Goal: Task Accomplishment & Management: Manage account settings

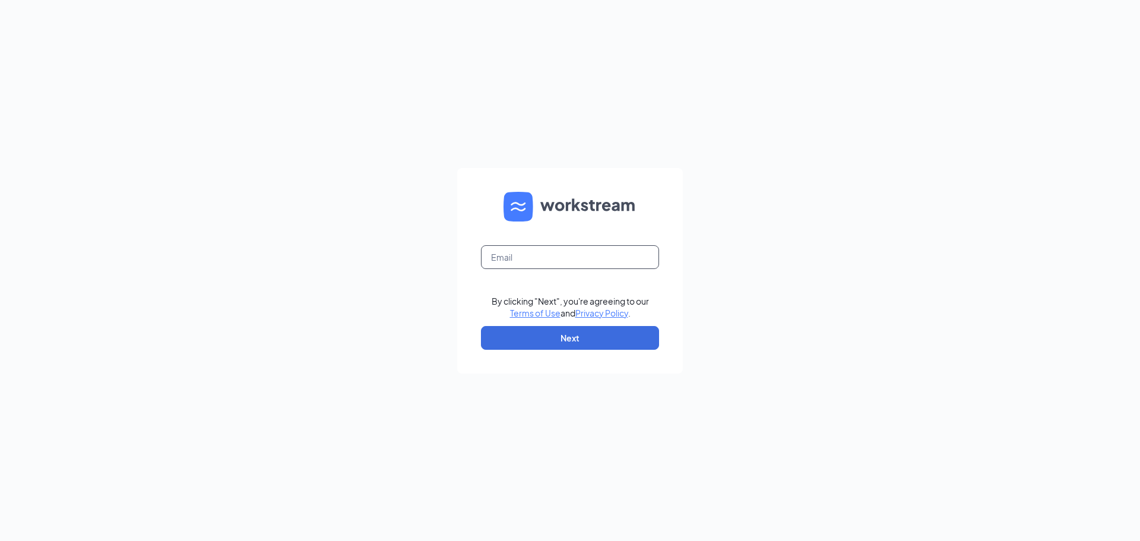
drag, startPoint x: 556, startPoint y: 249, endPoint x: 557, endPoint y: 257, distance: 7.7
click at [557, 249] on input "text" at bounding box center [570, 257] width 178 height 24
type input "maggiepegoraro@bleedblue.net"
click at [550, 338] on button "Next" at bounding box center [570, 338] width 178 height 24
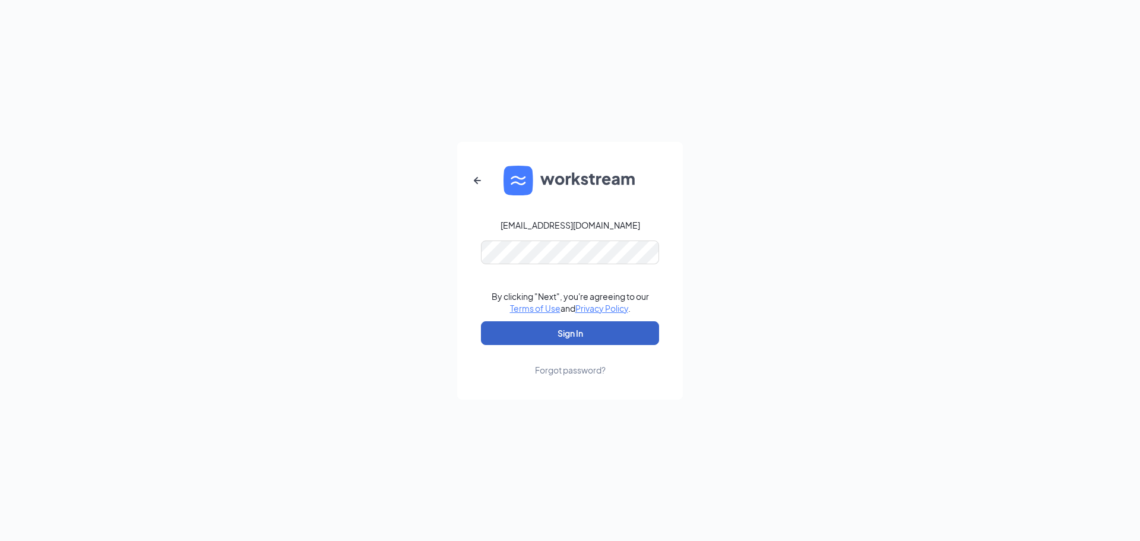
click at [546, 329] on button "Sign In" at bounding box center [570, 333] width 178 height 24
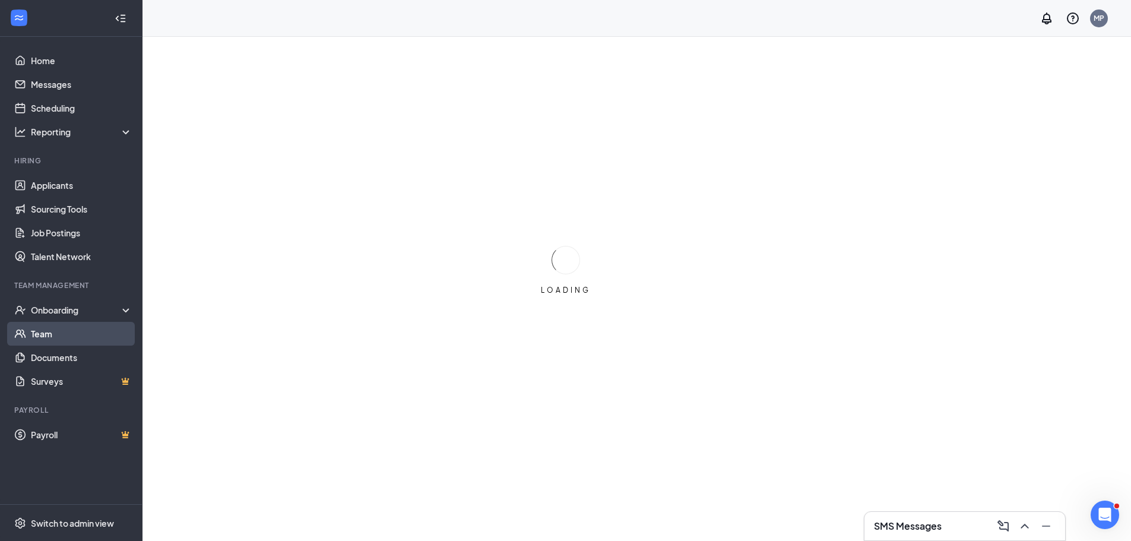
click at [64, 341] on link "Team" at bounding box center [81, 334] width 101 height 24
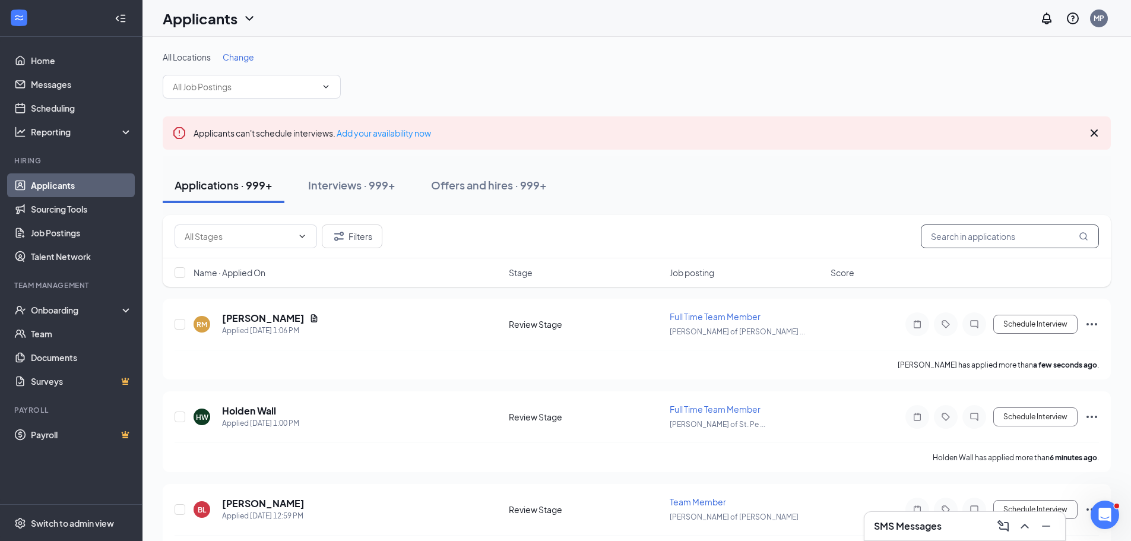
click at [967, 231] on input "text" at bounding box center [1010, 236] width 178 height 24
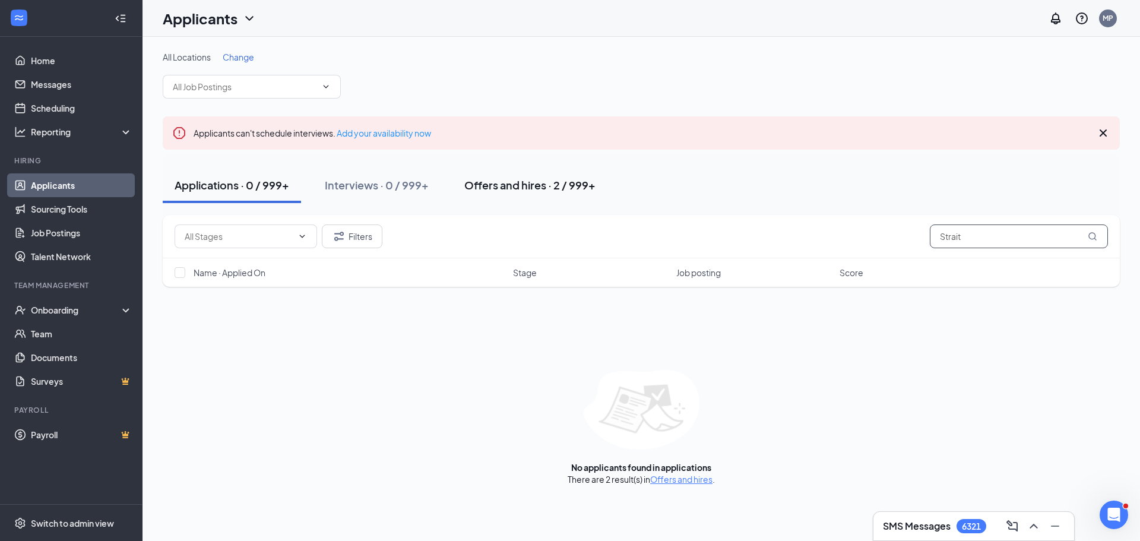
type input "Strait"
click at [527, 186] on div "Offers and hires · 2 / 999+" at bounding box center [529, 184] width 131 height 15
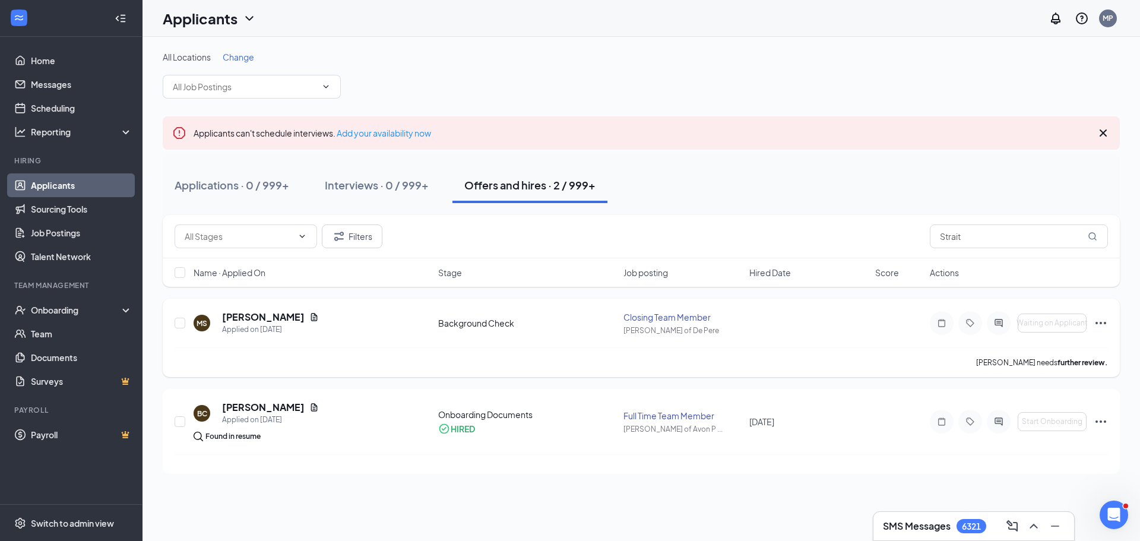
click at [1097, 323] on icon "Ellipses" at bounding box center [1100, 323] width 14 height 14
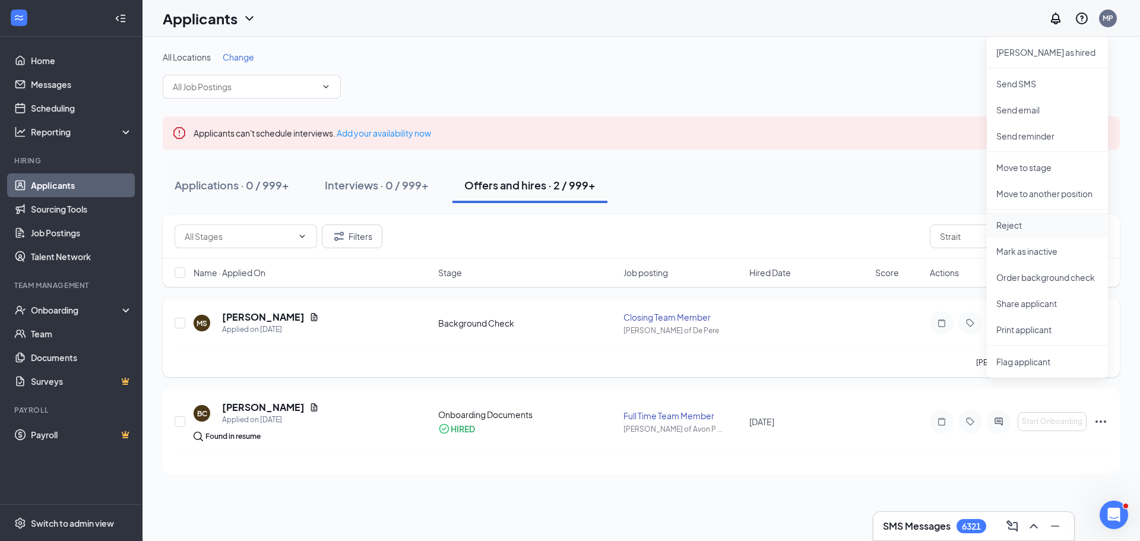
click at [1013, 227] on p "Reject" at bounding box center [1047, 225] width 102 height 12
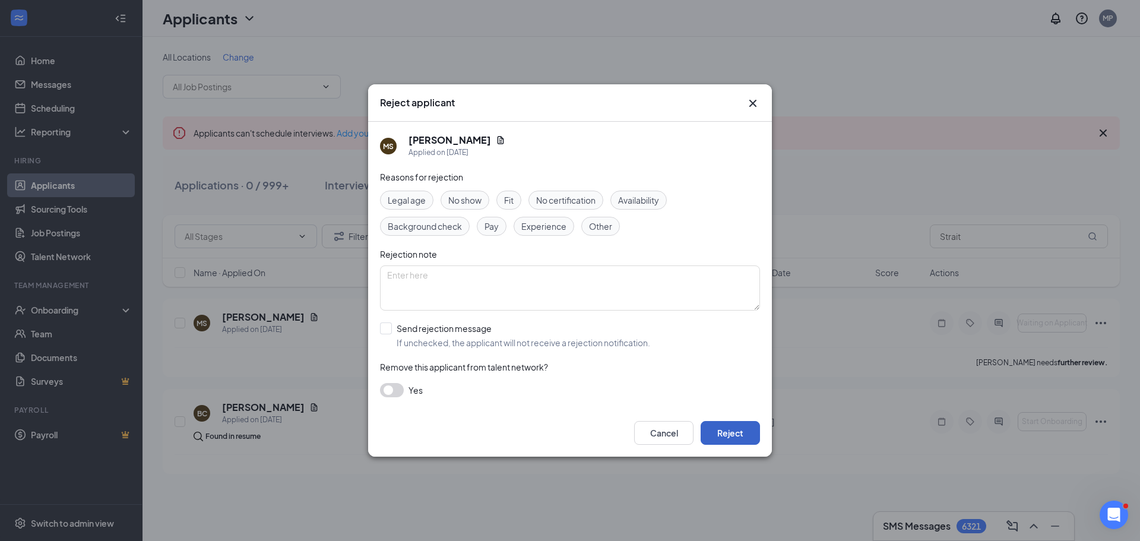
click at [748, 439] on button "Reject" at bounding box center [729, 433] width 59 height 24
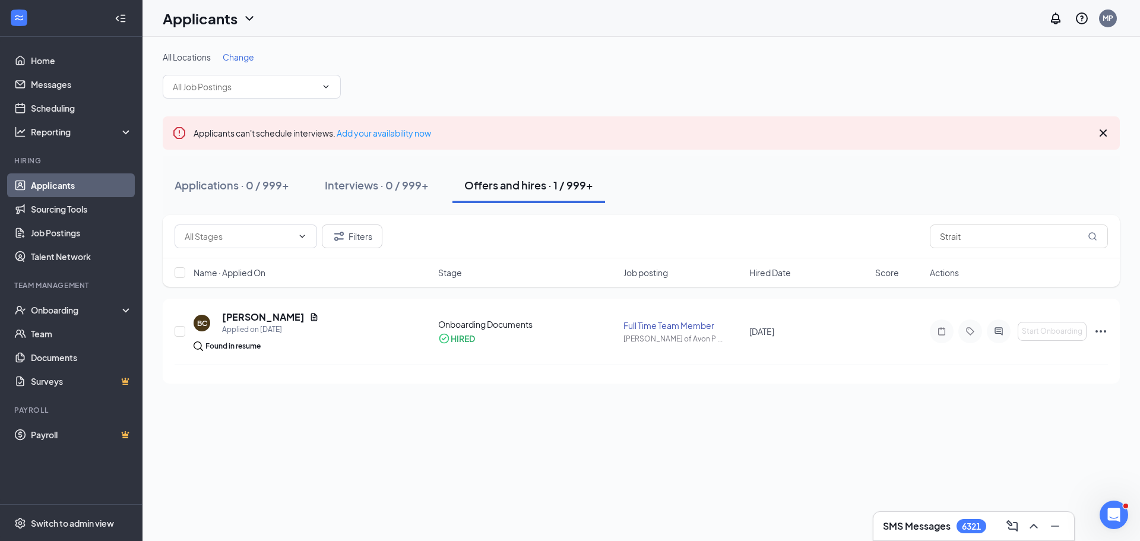
click at [479, 424] on div "All Locations Change Applicants can't schedule interviews. Add your availabilit…" at bounding box center [640, 289] width 997 height 504
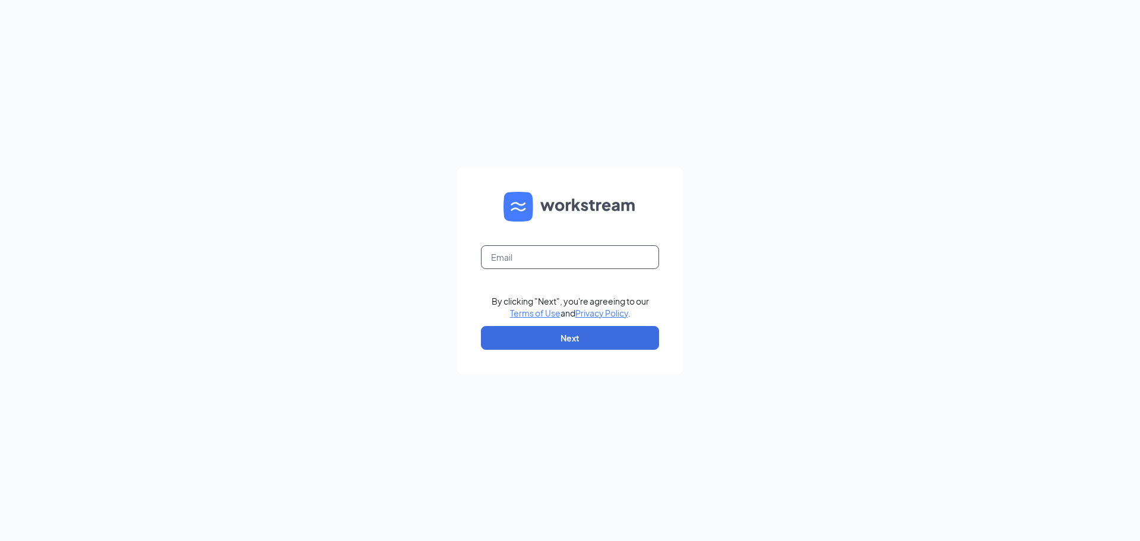
click at [578, 264] on input "text" at bounding box center [570, 257] width 178 height 24
type input "maggiepegoraro@bleedblue.net"
click at [599, 323] on form "maggiepegoraro@bleedblue.net By clicking "Next", you're agreeing to our Terms o…" at bounding box center [570, 270] width 226 height 205
click at [599, 342] on button "Next" at bounding box center [570, 338] width 178 height 24
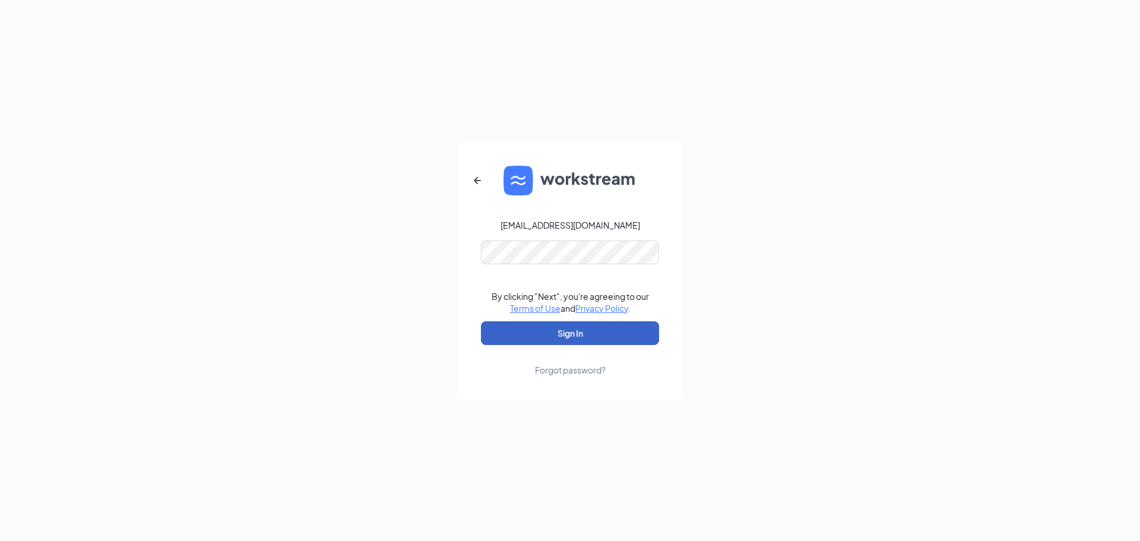
click at [560, 328] on button "Sign In" at bounding box center [570, 333] width 178 height 24
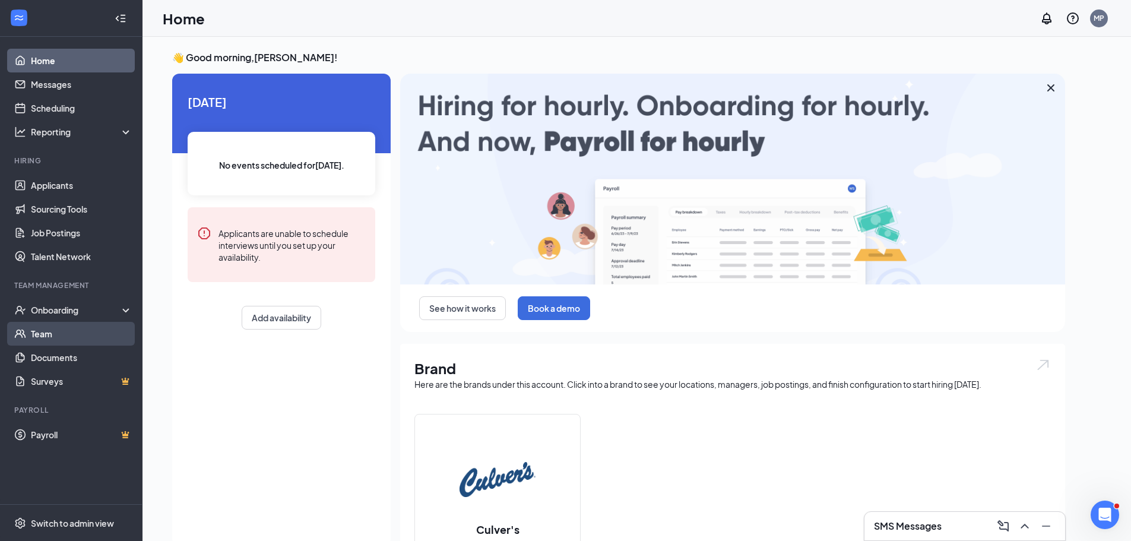
click at [50, 338] on link "Team" at bounding box center [81, 334] width 101 height 24
